Goal: Transaction & Acquisition: Purchase product/service

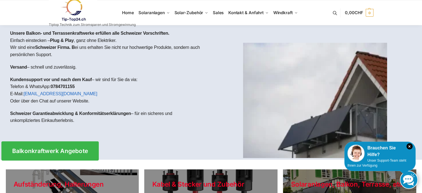
click at [59, 149] on span "Balkonkraftwerk Angebote" at bounding box center [50, 151] width 76 height 6
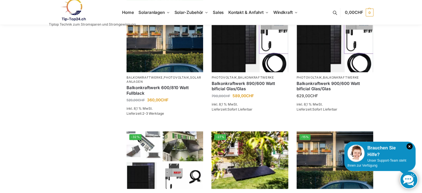
scroll to position [250, 0]
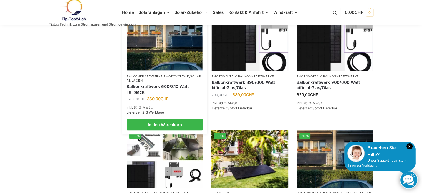
click at [153, 78] on link "Balkonkraftwerke" at bounding box center [145, 76] width 36 height 4
